Goal: Information Seeking & Learning: Learn about a topic

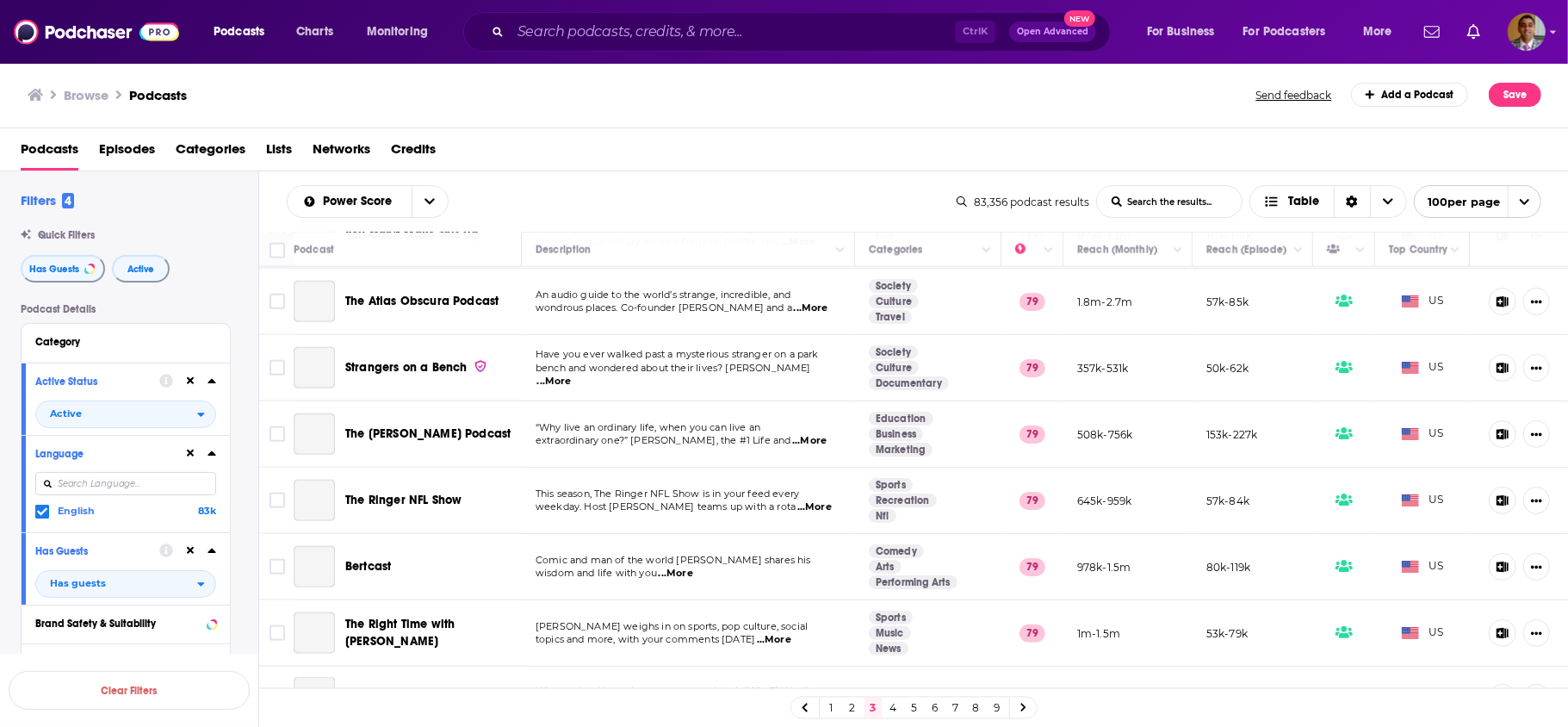
scroll to position [1650, 0]
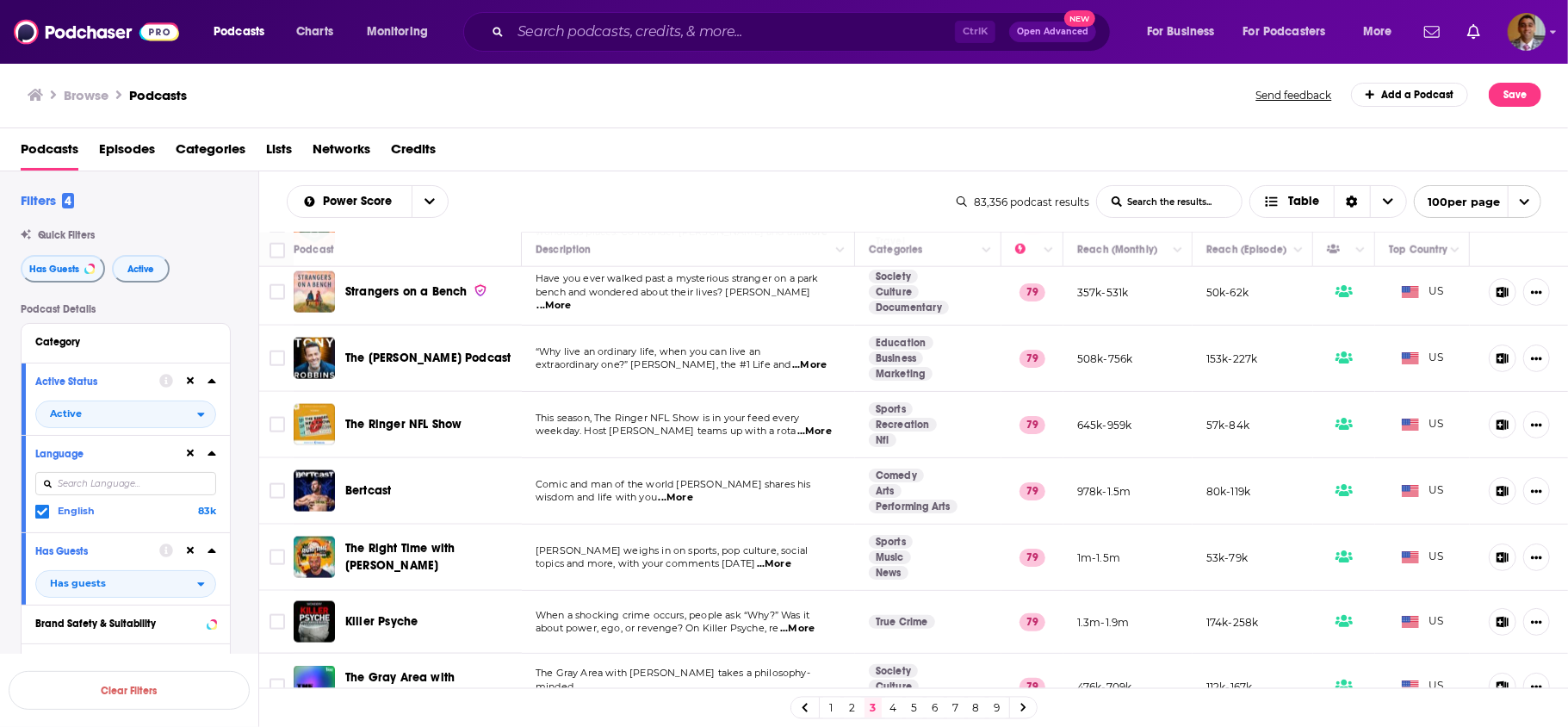
click at [833, 707] on link "1" at bounding box center [832, 708] width 17 height 21
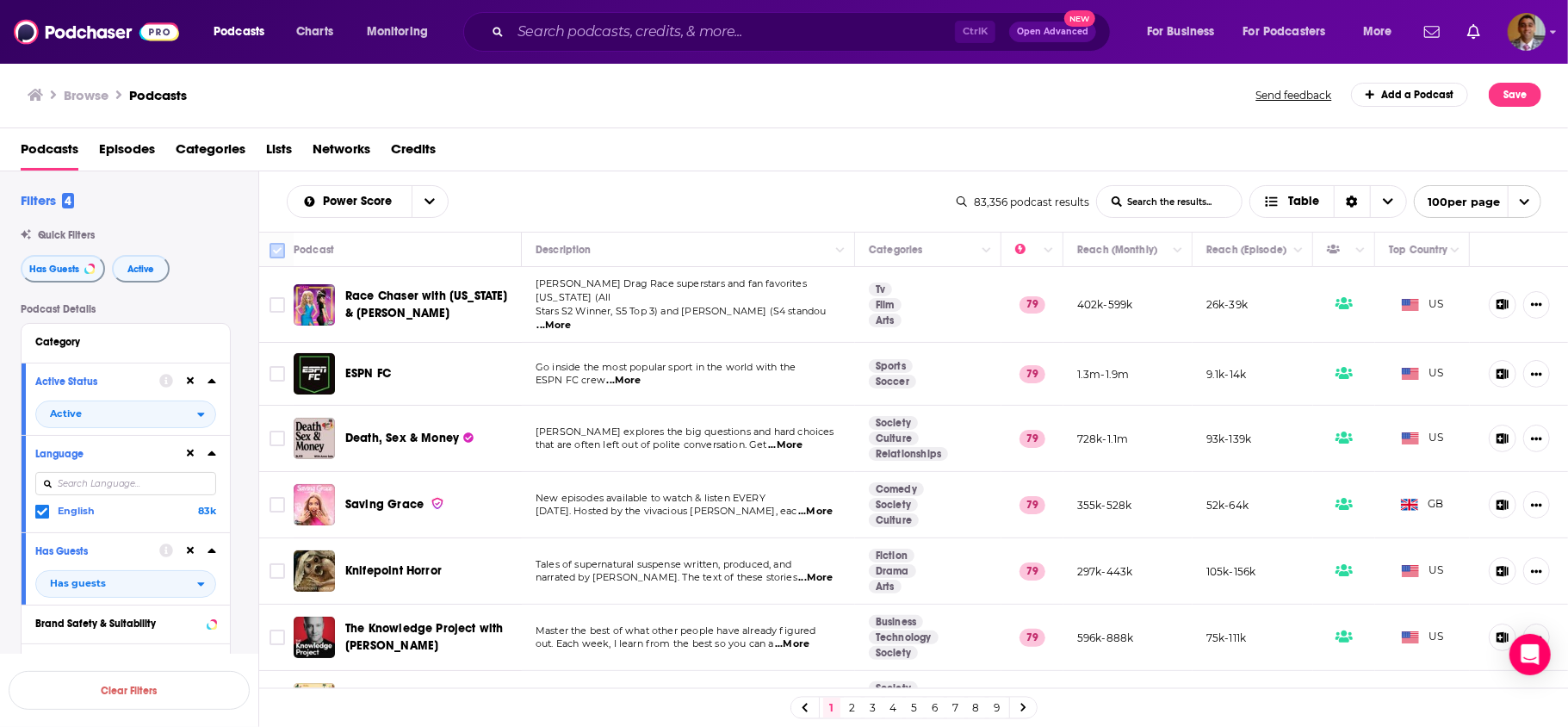
click at [276, 248] on input "Toggle select all" at bounding box center [277, 250] width 15 height 15
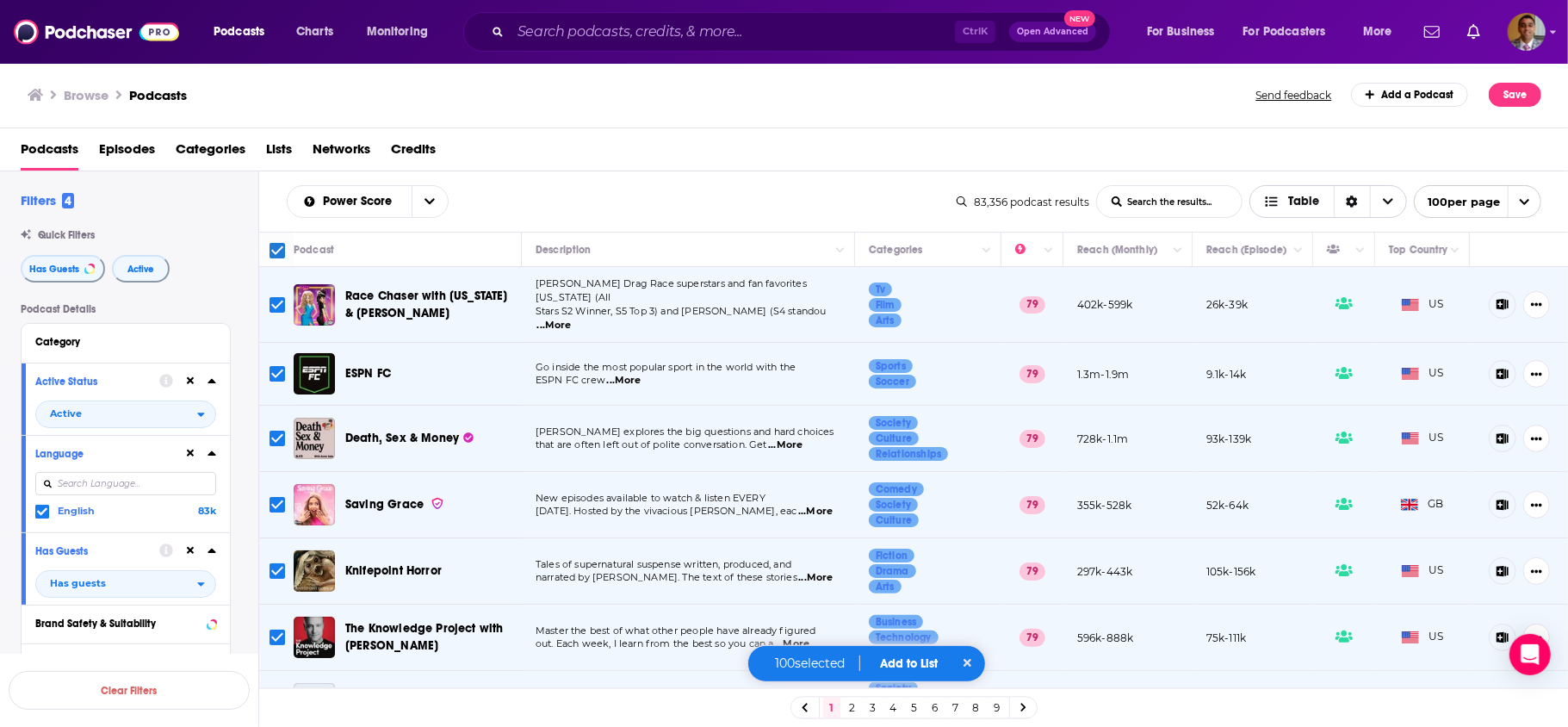
click at [1382, 201] on icon "Choose View" at bounding box center [1387, 201] width 10 height 12
click at [1026, 700] on link at bounding box center [1023, 707] width 28 height 20
click at [1024, 704] on icon at bounding box center [1023, 707] width 7 height 10
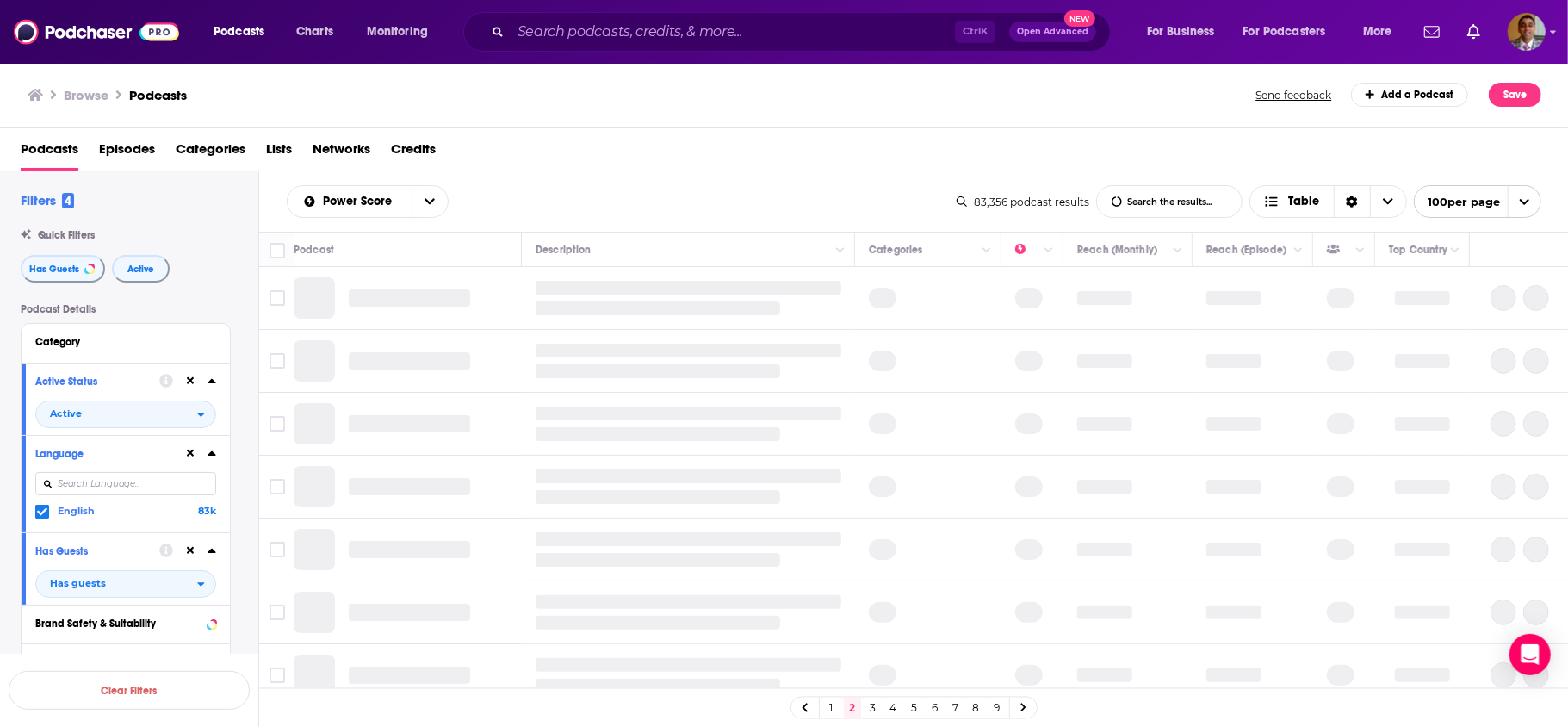
checkbox input "false"
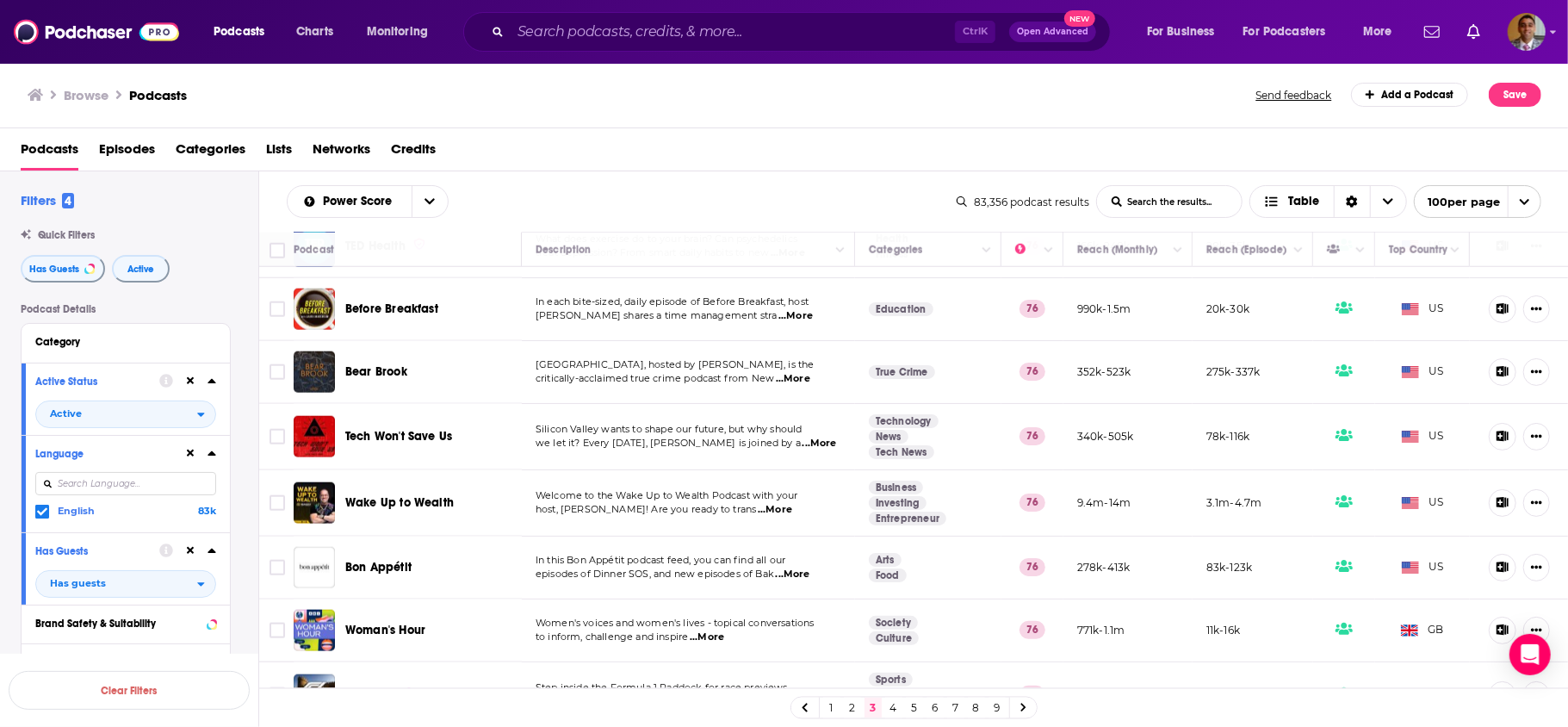
scroll to position [6147, 0]
